Goal: Task Accomplishment & Management: Use online tool/utility

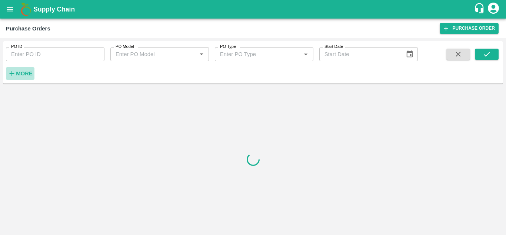
click at [25, 75] on strong "More" at bounding box center [24, 73] width 17 height 6
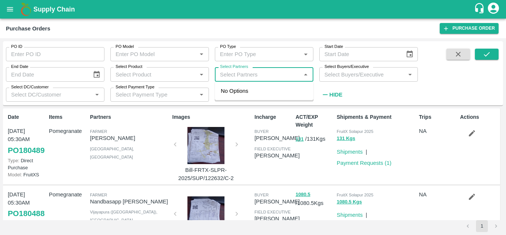
click at [254, 73] on input "Select Partners" at bounding box center [258, 74] width 82 height 10
paste input "8894034770"
type input "8894034770"
click at [240, 95] on div "[PERSON_NAME], Kinnaur-8894034770" at bounding box center [264, 94] width 99 height 21
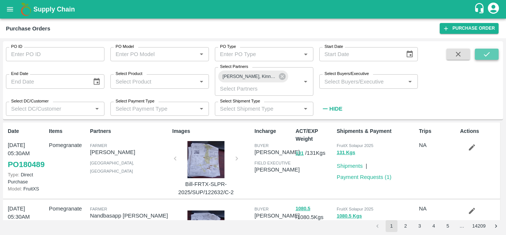
click at [490, 54] on icon "submit" at bounding box center [487, 54] width 8 height 8
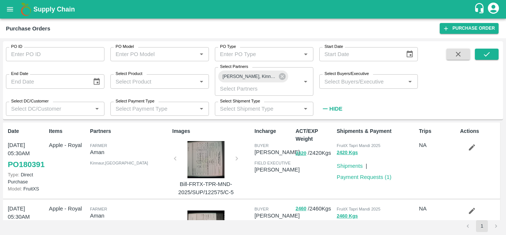
scroll to position [73, 0]
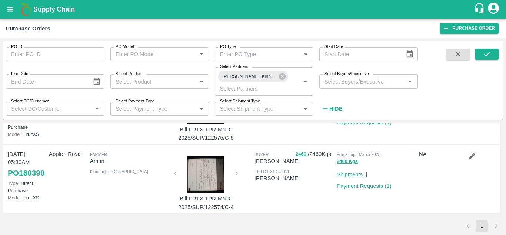
click at [205, 173] on div at bounding box center [206, 174] width 56 height 37
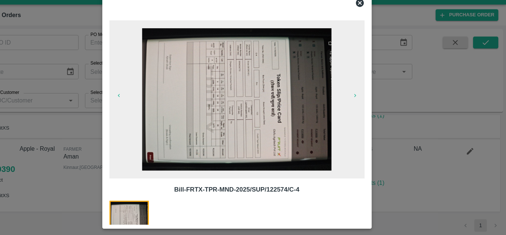
click at [366, 18] on icon at bounding box center [368, 16] width 7 height 7
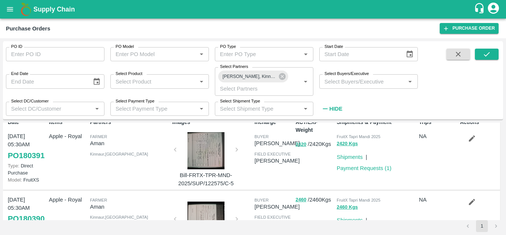
scroll to position [0, 0]
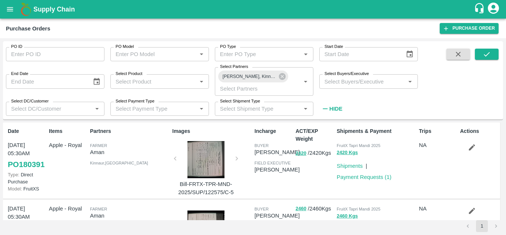
click at [208, 165] on div at bounding box center [206, 159] width 56 height 37
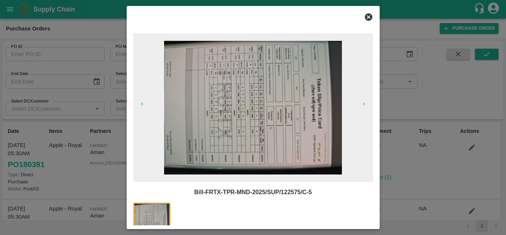
click at [368, 20] on icon at bounding box center [368, 16] width 7 height 7
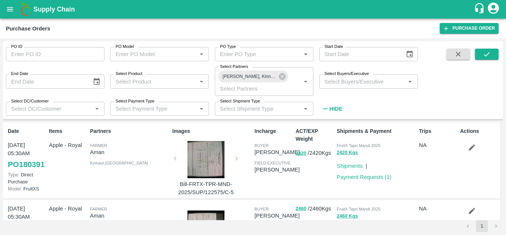
scroll to position [73, 0]
